Goal: Find specific fact: Find specific fact

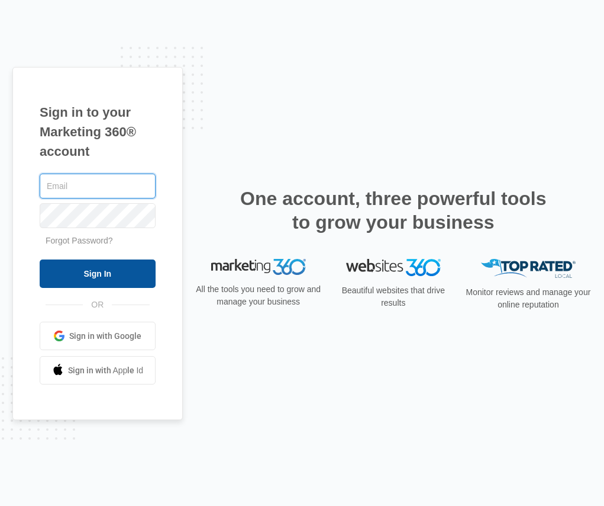
type input "barbara.keim@madwire.com"
click at [107, 273] on input "Sign In" at bounding box center [98, 273] width 116 height 28
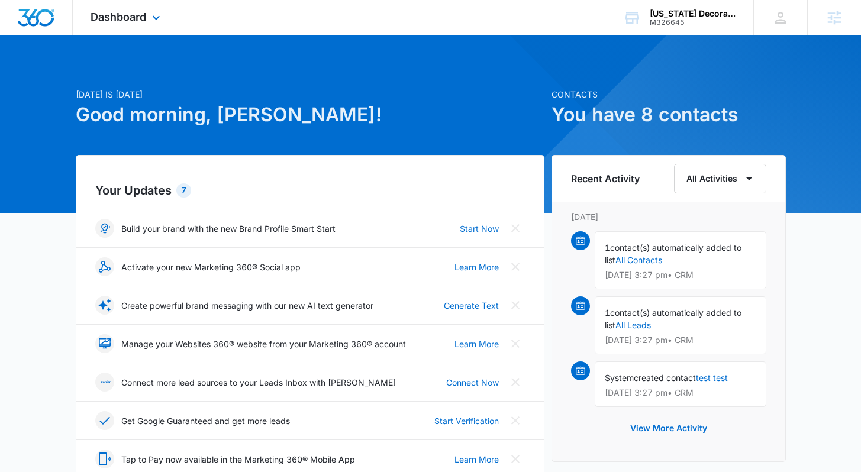
click at [155, 25] on div "Dashboard Apps Reputation Websites Forms CRM Email Social Content Ads Intellige…" at bounding box center [127, 17] width 108 height 35
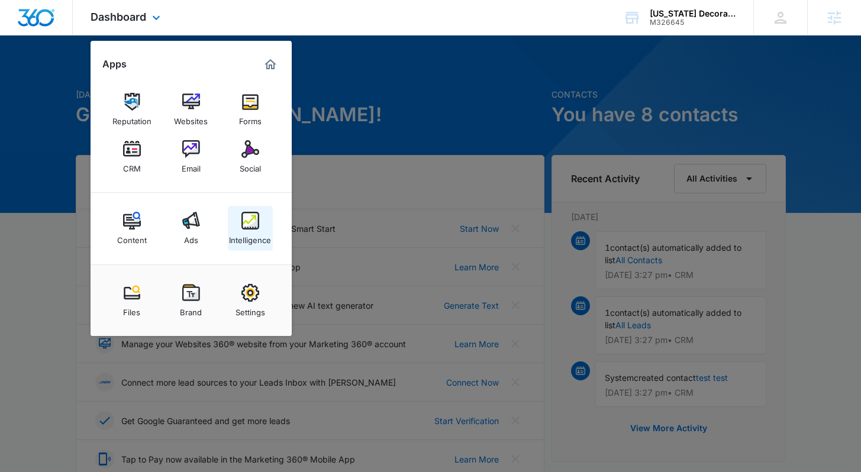
click at [253, 241] on div "Intelligence" at bounding box center [250, 237] width 42 height 15
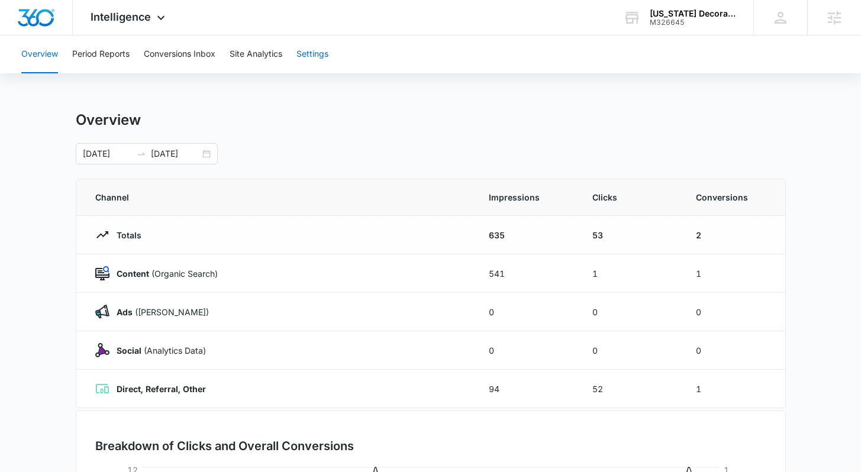
click at [323, 57] on button "Settings" at bounding box center [313, 55] width 32 height 38
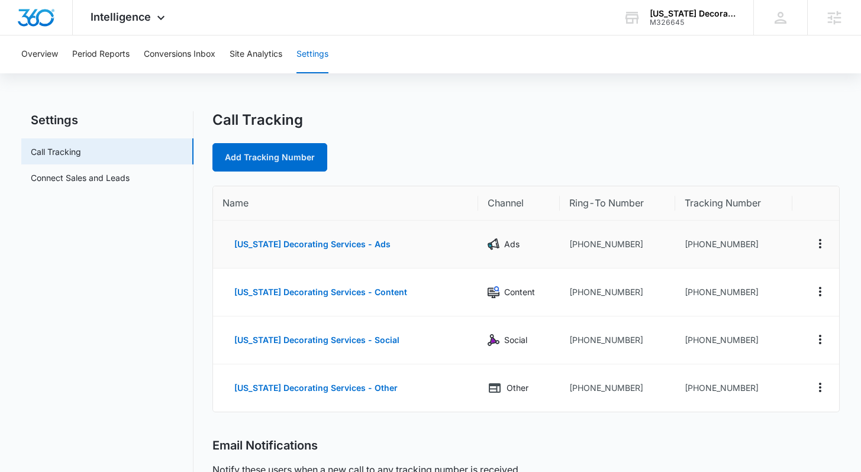
click at [738, 252] on td "+14072786854" at bounding box center [734, 245] width 117 height 48
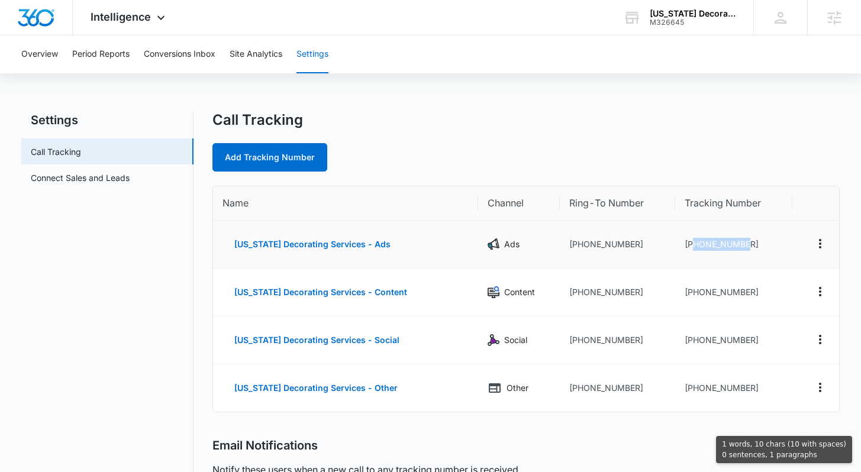
drag, startPoint x: 745, startPoint y: 246, endPoint x: 689, endPoint y: 247, distance: 56.8
click at [686, 247] on td "+14072786854" at bounding box center [734, 245] width 117 height 48
copy td "4072786854"
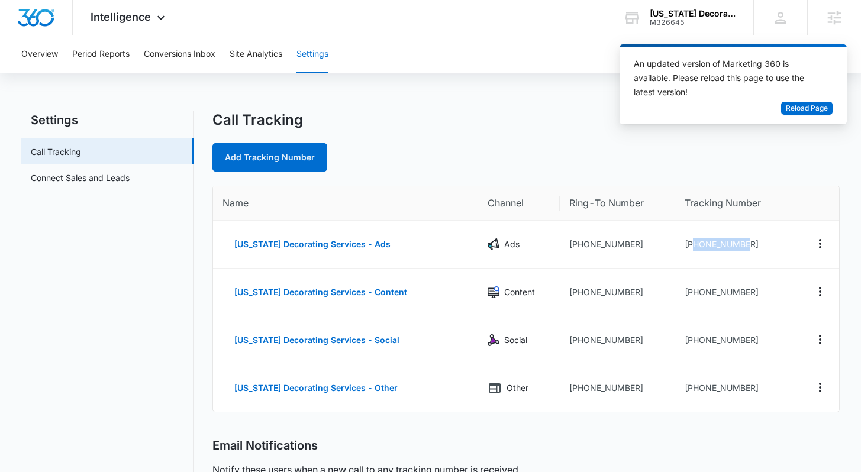
copy td "4072786854"
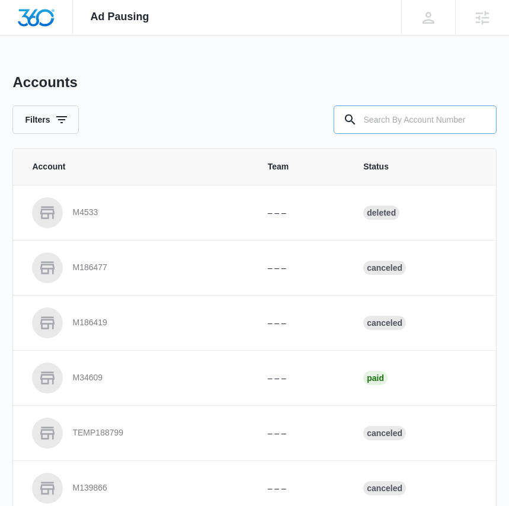
click at [382, 120] on input "text" at bounding box center [414, 119] width 163 height 28
paste input "M326645"
type input "M326645"
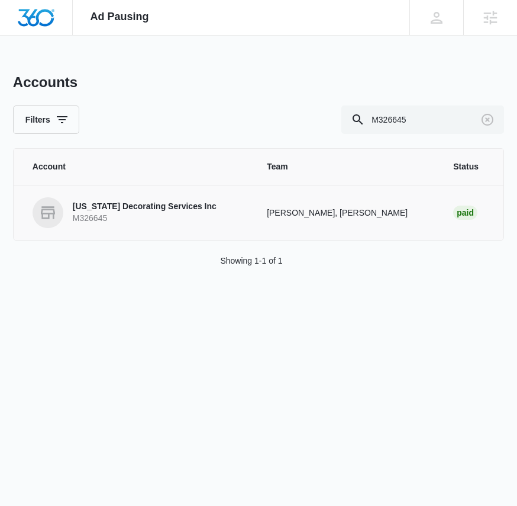
click at [137, 207] on p "Florida Decorating Services Inc" at bounding box center [145, 207] width 144 height 12
